Goal: Task Accomplishment & Management: Manage account settings

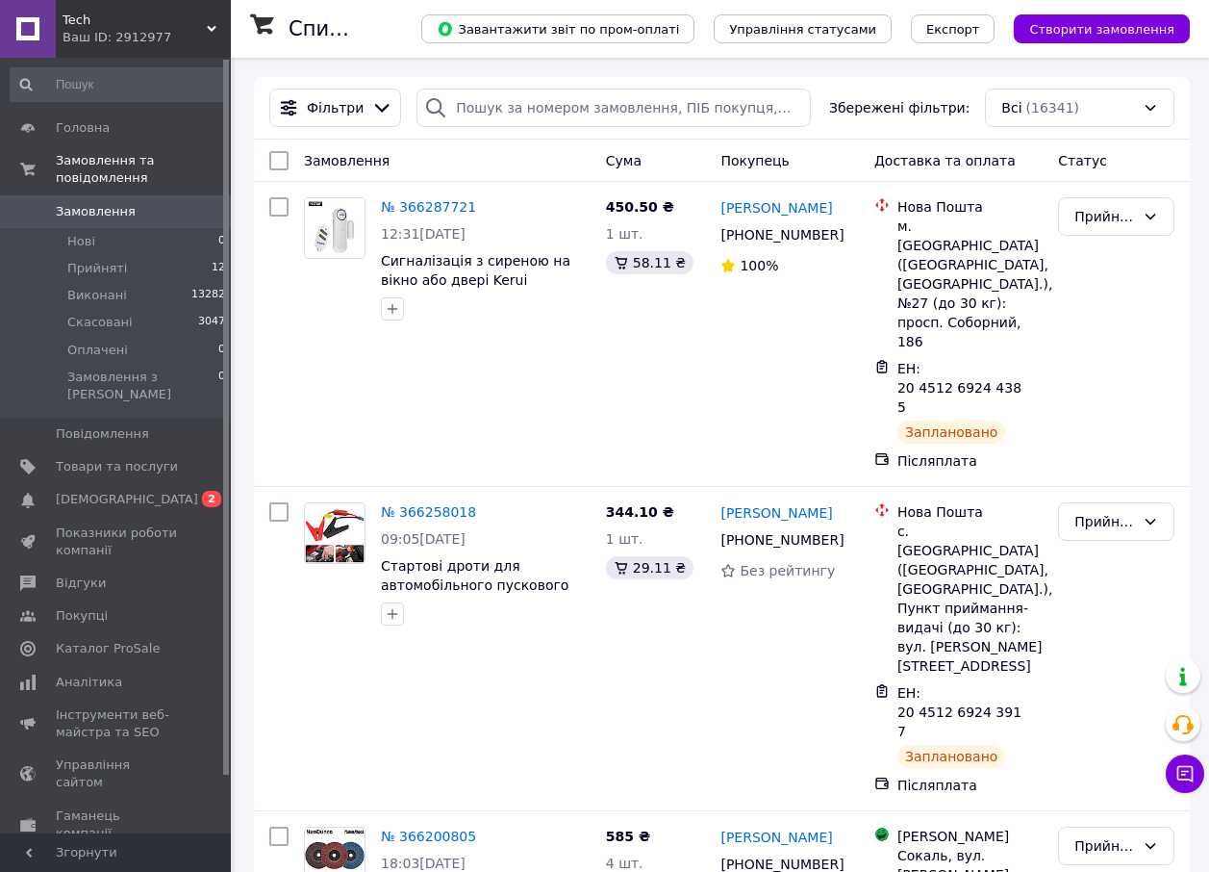
click at [427, 504] on link "№ 366258018" at bounding box center [428, 511] width 95 height 15
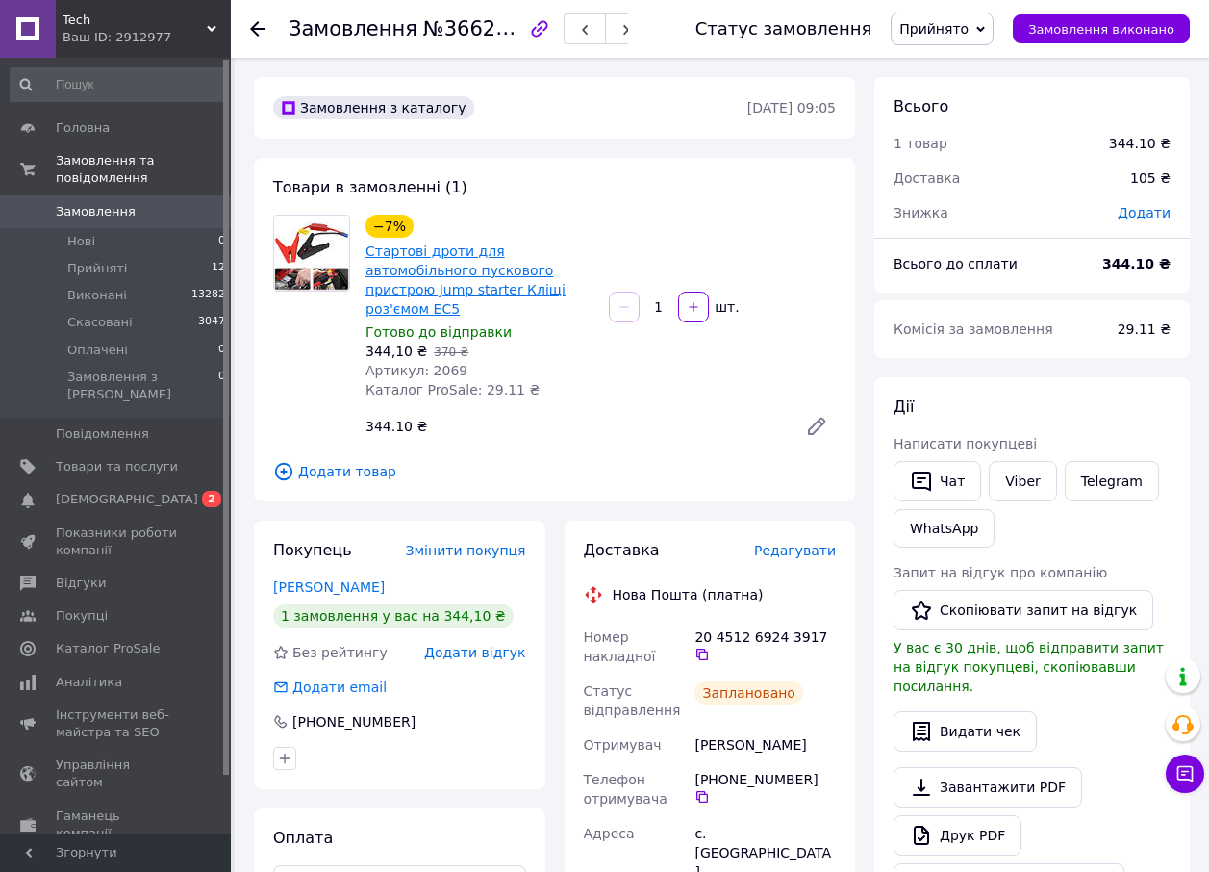
click at [510, 275] on link "Стартові дроти для автомобільного пускового пристрою Jump starter Кліщі роз'ємо…" at bounding box center [466, 279] width 200 height 73
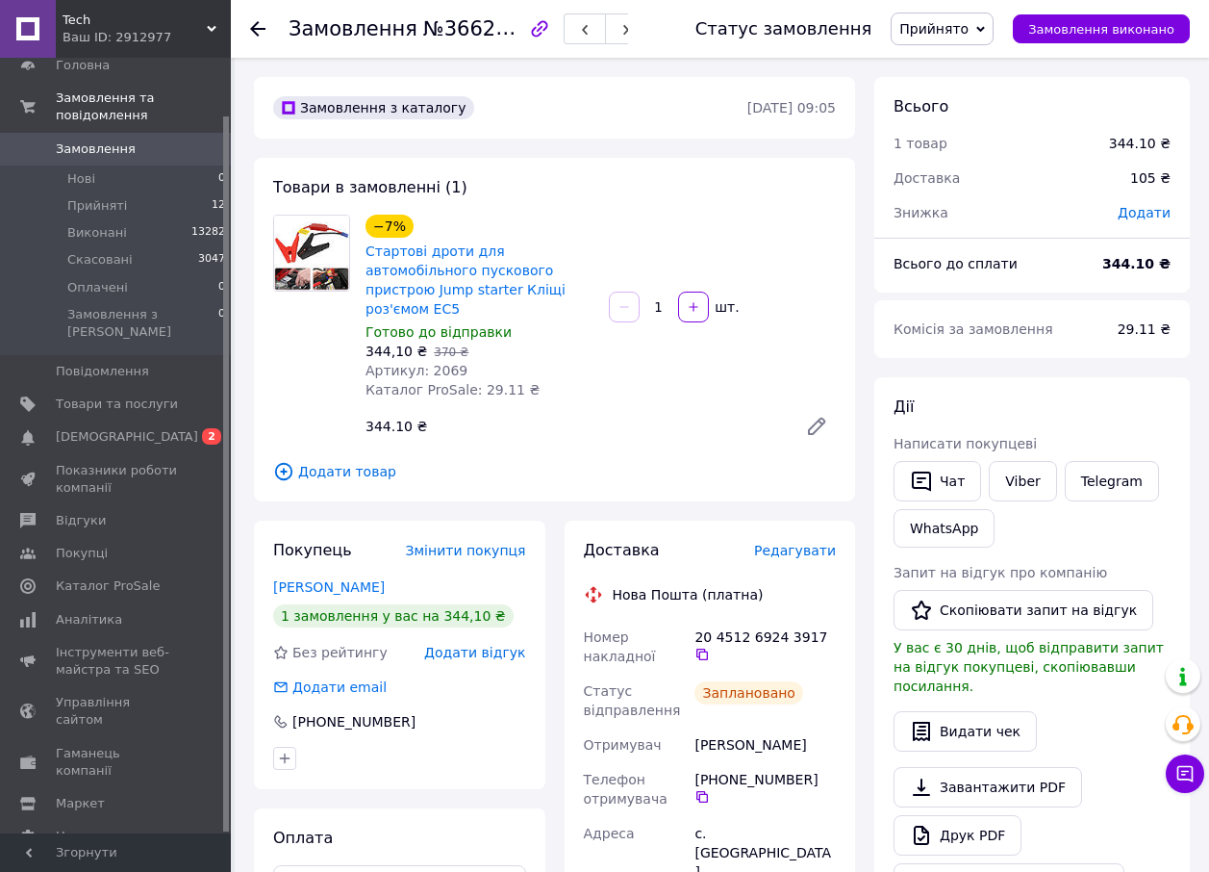
click at [98, 140] on span "Замовлення" at bounding box center [96, 148] width 80 height 17
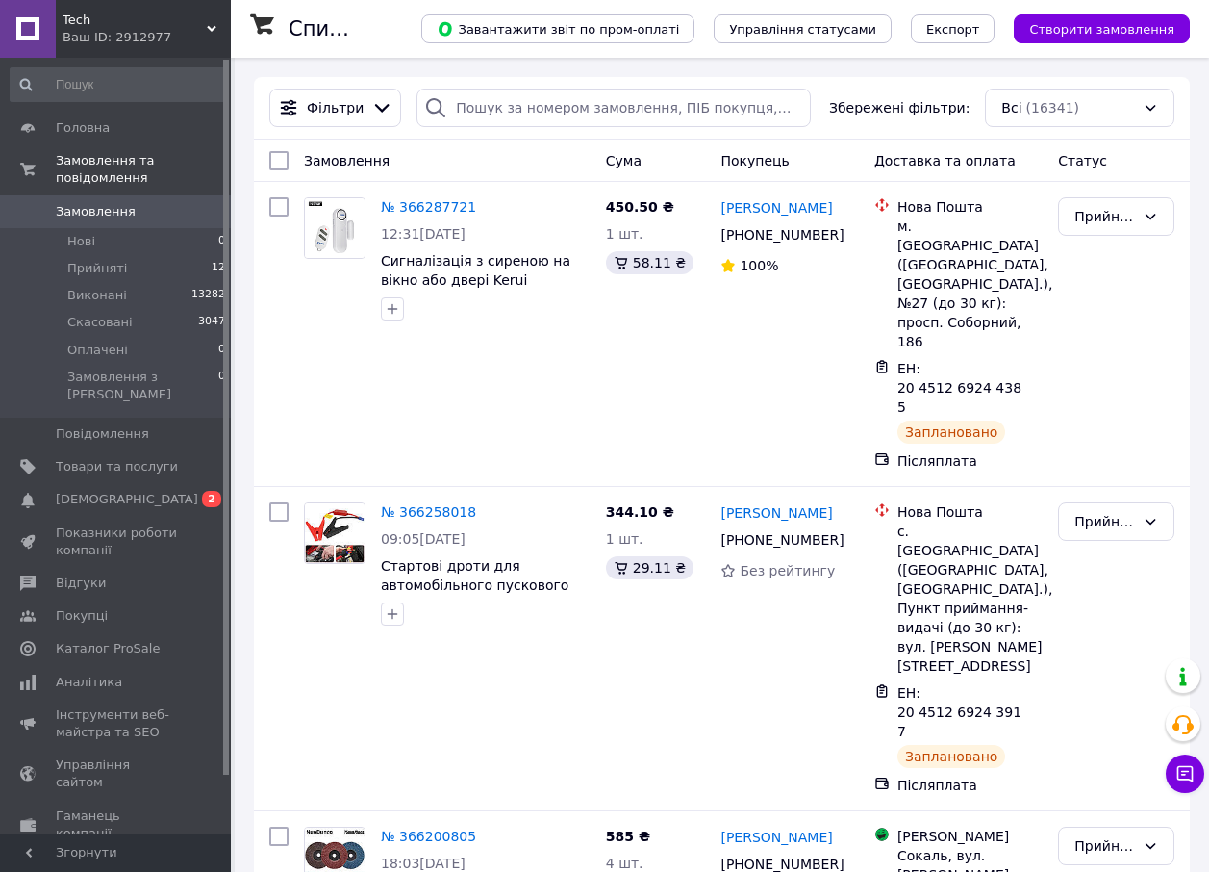
click at [112, 203] on span "Замовлення" at bounding box center [96, 211] width 80 height 17
drag, startPoint x: 288, startPoint y: 554, endPoint x: 450, endPoint y: 368, distance: 247.5
click at [450, 368] on div "№ 366287721 12:31, 12.10.2025 Сигналізація з сиреною на вікно або двері Kerui" at bounding box center [447, 334] width 302 height 289
